Goal: Information Seeking & Learning: Learn about a topic

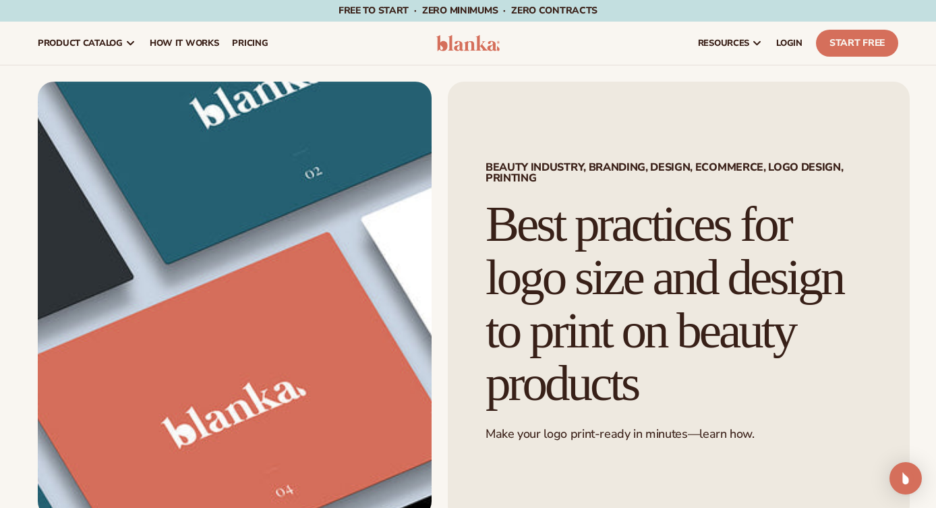
click at [654, 226] on h1 "Best practices for logo size and design to print on beauty products" at bounding box center [679, 304] width 387 height 212
click at [655, 226] on h1 "Best practices for logo size and design to print on beauty products" at bounding box center [679, 304] width 387 height 212
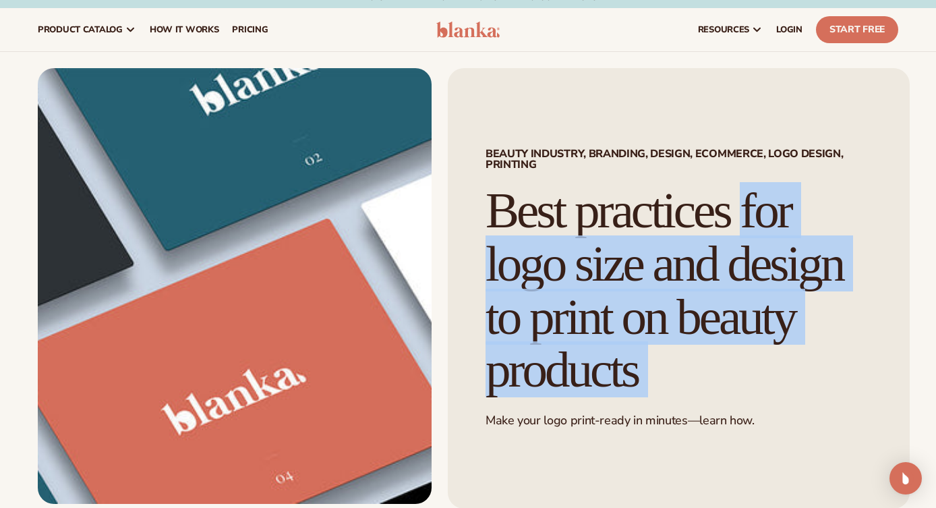
scroll to position [13, 0]
click at [632, 221] on h1 "Best practices for logo size and design to print on beauty products" at bounding box center [679, 290] width 387 height 212
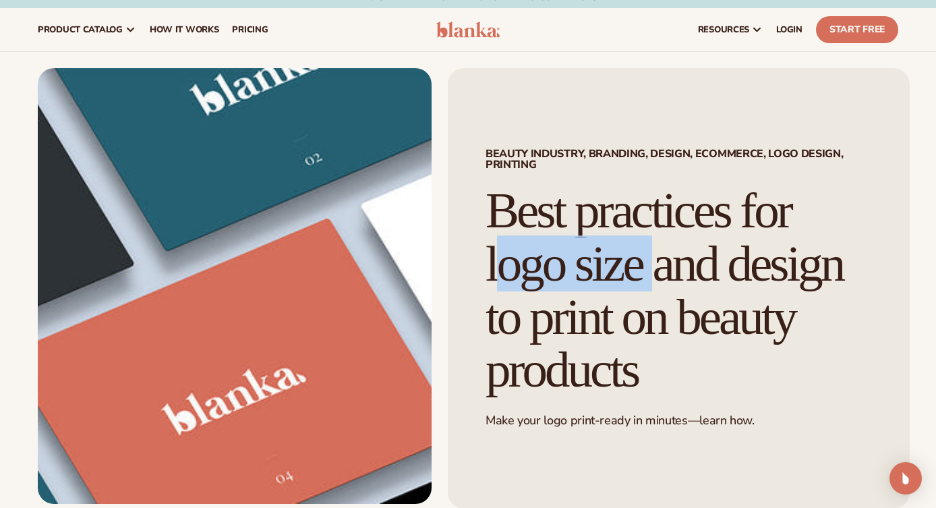
click at [632, 221] on h1 "Best practices for logo size and design to print on beauty products" at bounding box center [679, 290] width 387 height 212
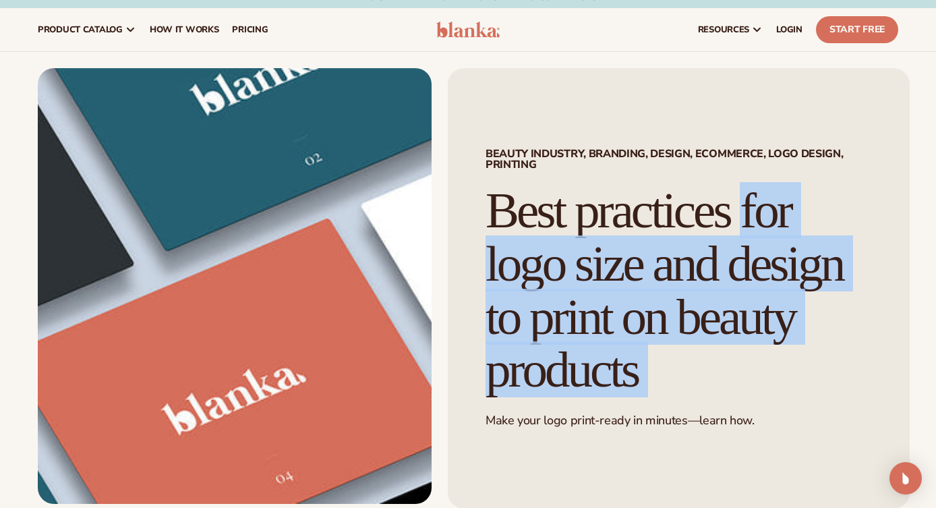
click at [632, 221] on h1 "Best practices for logo size and design to print on beauty products" at bounding box center [679, 290] width 387 height 212
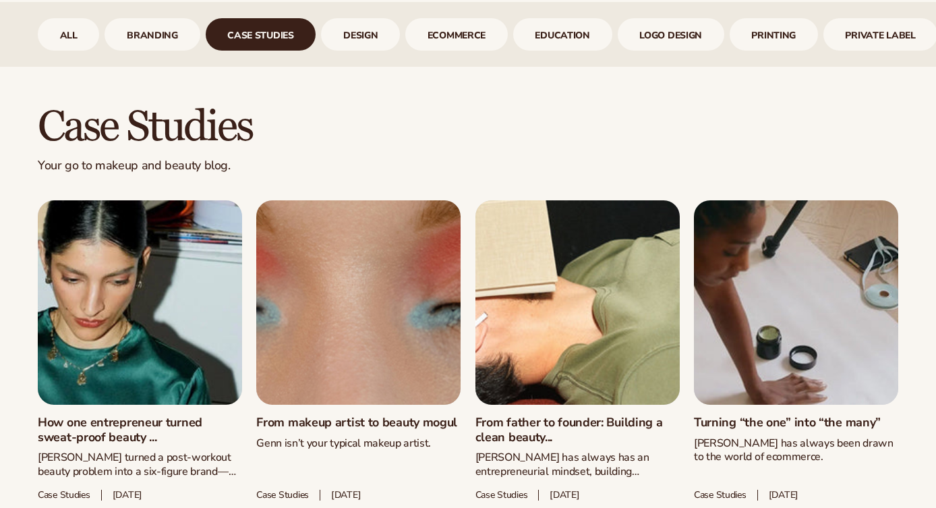
scroll to position [554, 0]
click at [192, 129] on h2 "case studies" at bounding box center [468, 127] width 861 height 45
copy div "case studies"
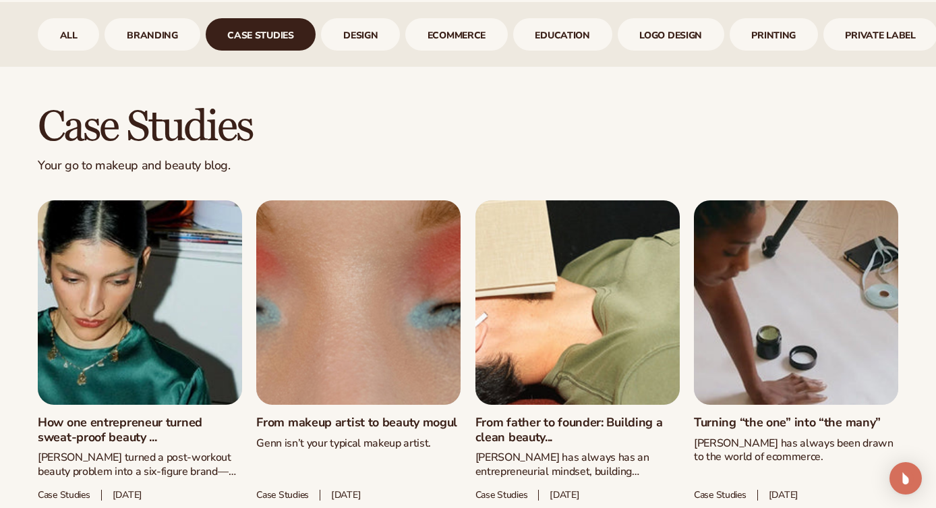
scroll to position [568, 0]
